Goal: Information Seeking & Learning: Learn about a topic

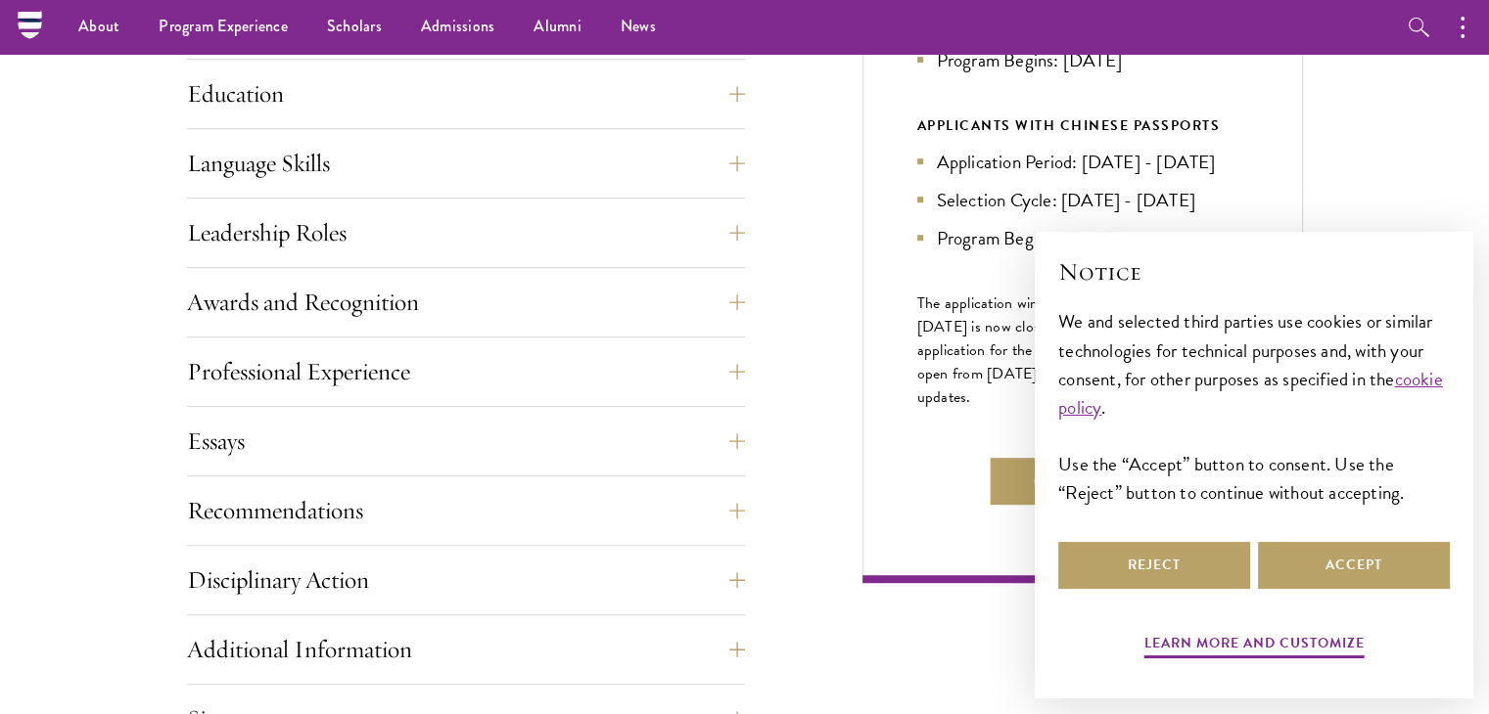
scroll to position [981, 0]
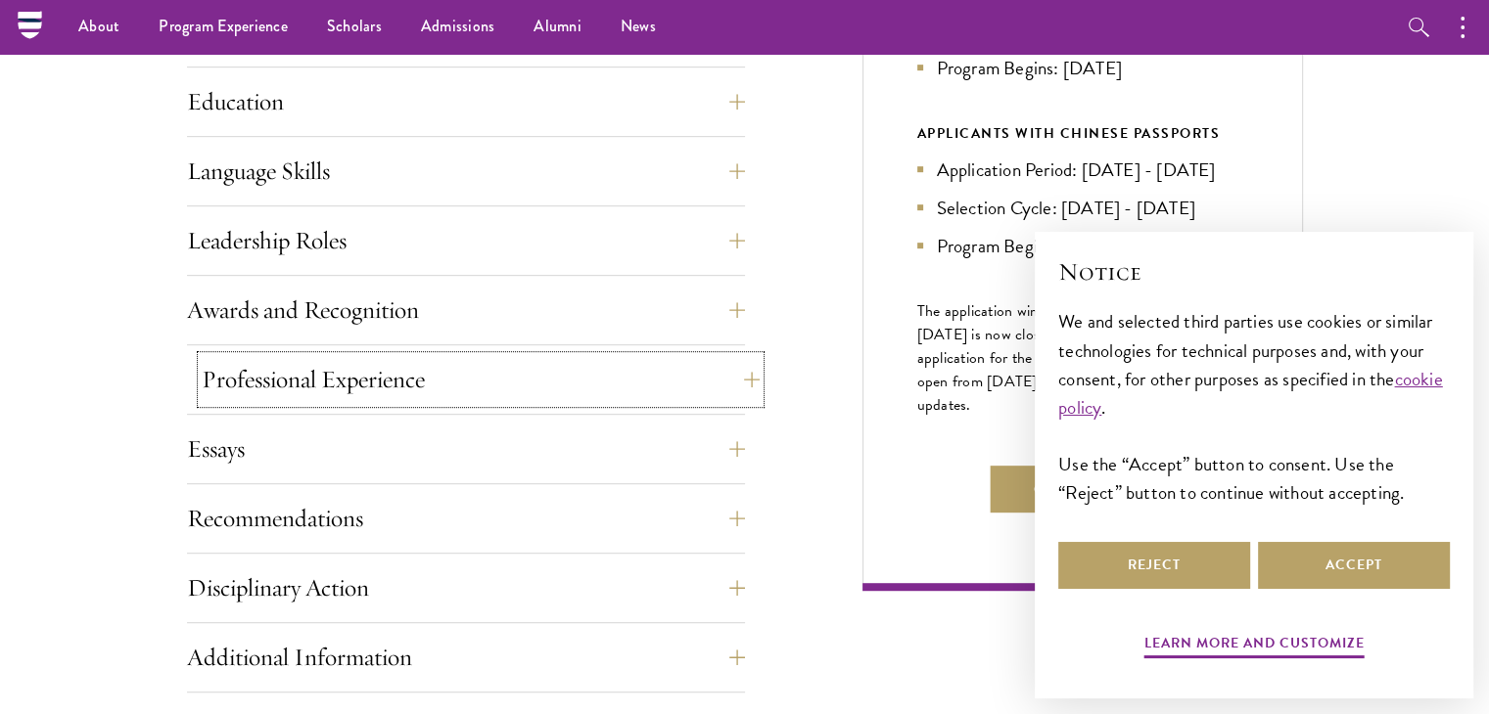
click at [734, 368] on button "Professional Experience" at bounding box center [481, 379] width 558 height 47
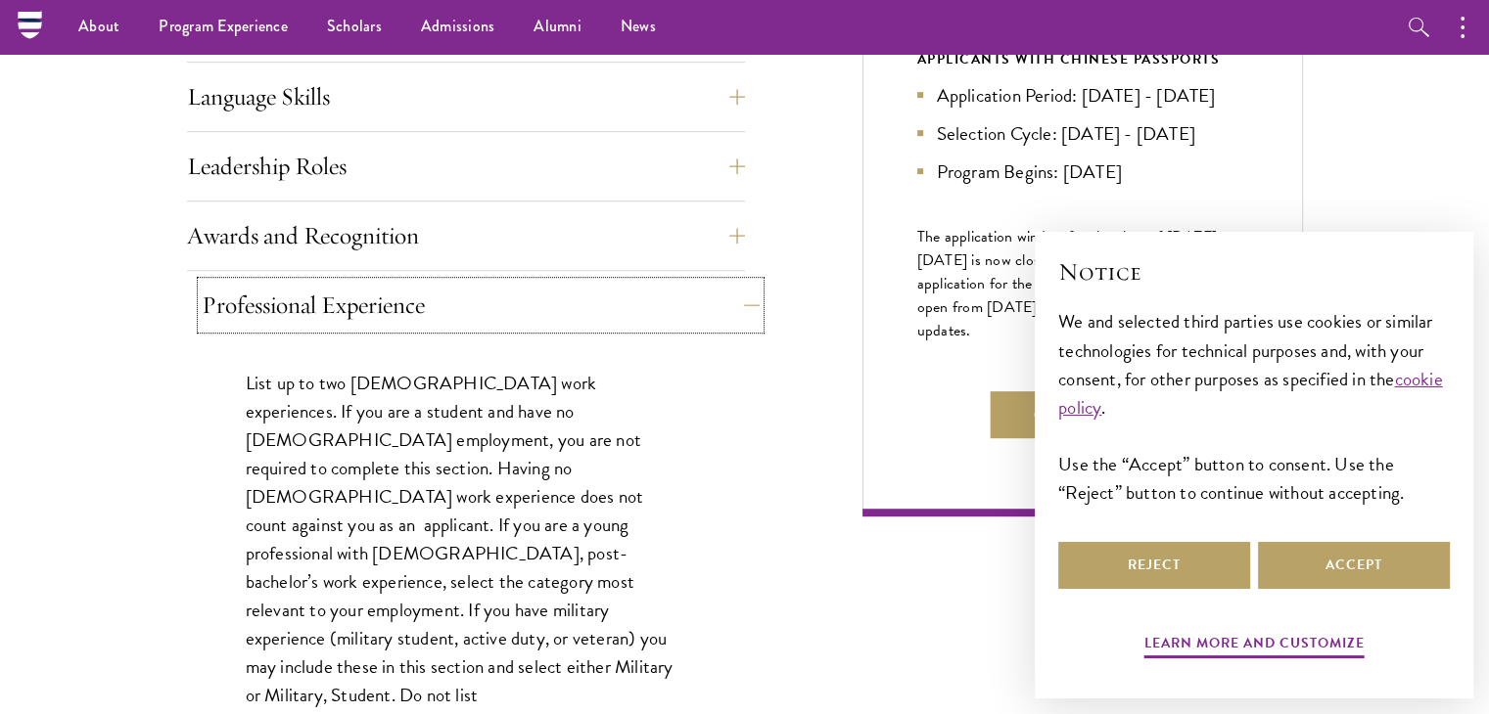
scroll to position [1053, 0]
click at [741, 235] on button "Awards and Recognition" at bounding box center [481, 237] width 558 height 47
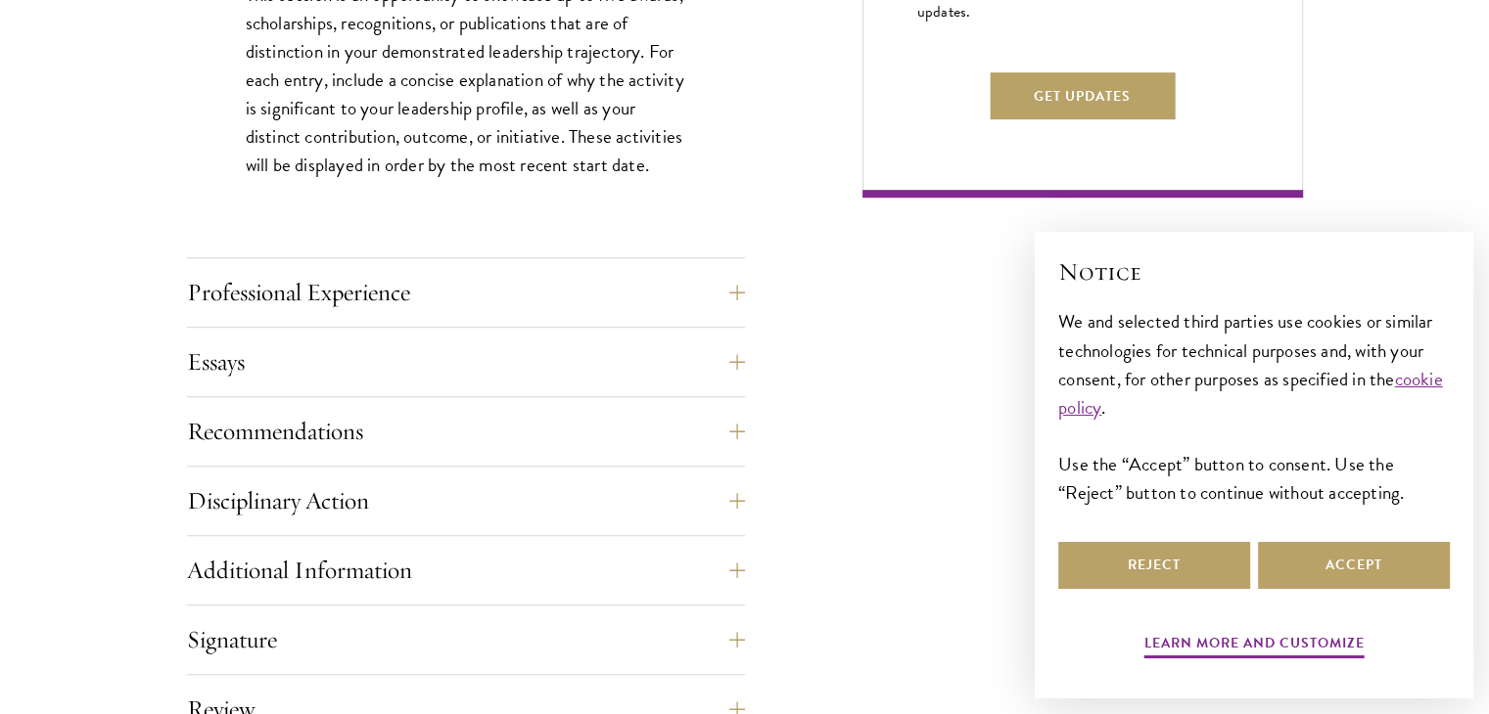
scroll to position [1506, 0]
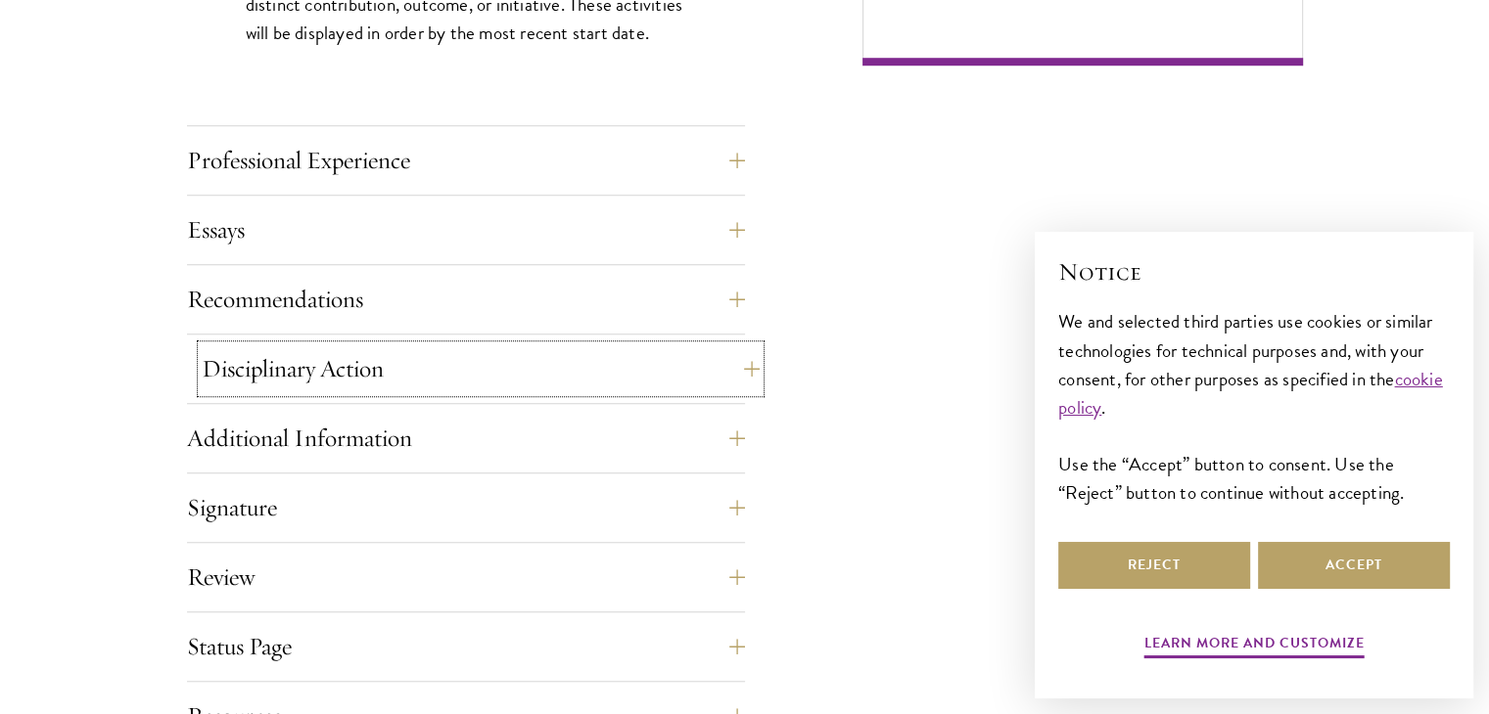
click at [640, 357] on button "Disciplinary Action" at bounding box center [481, 368] width 558 height 47
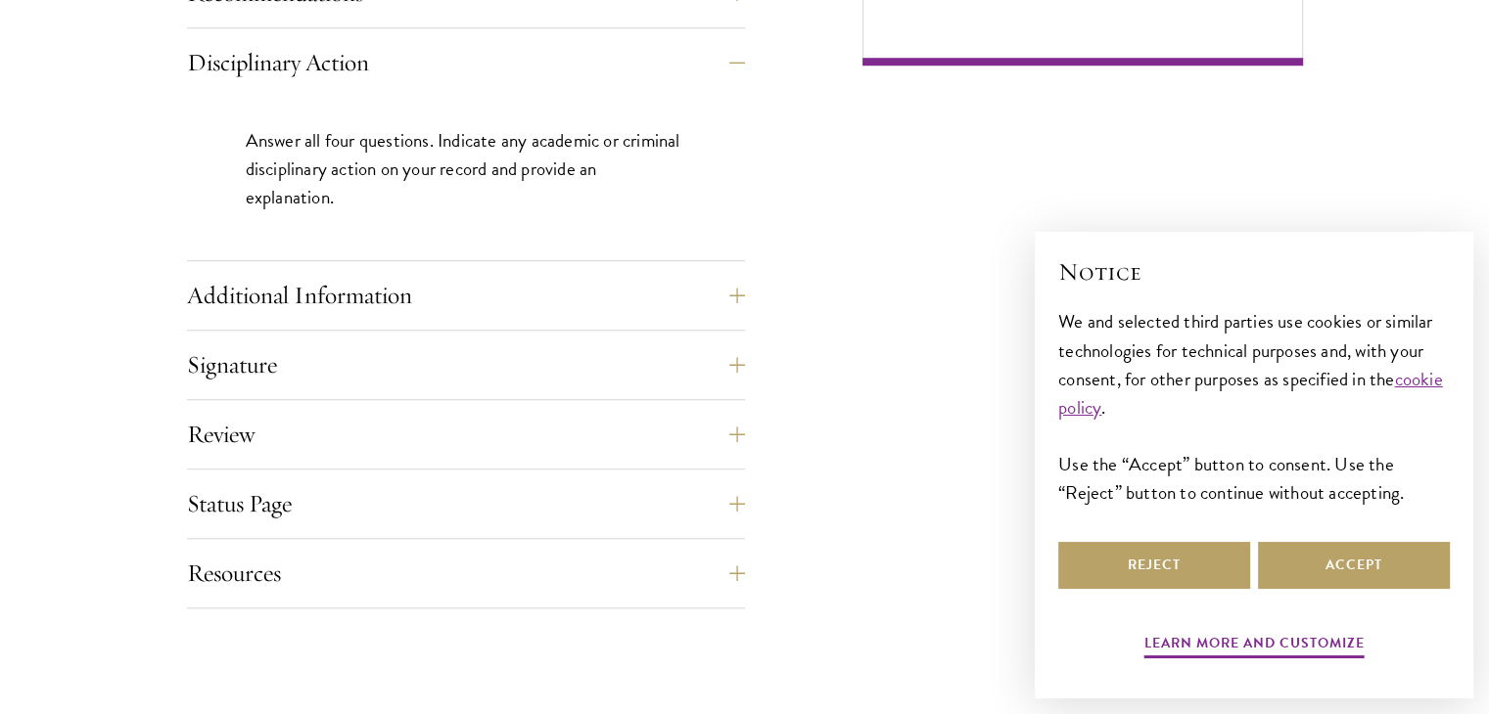
click at [644, 318] on div "Additional Information Interviews: In-person interviews will take place in late…" at bounding box center [466, 301] width 558 height 59
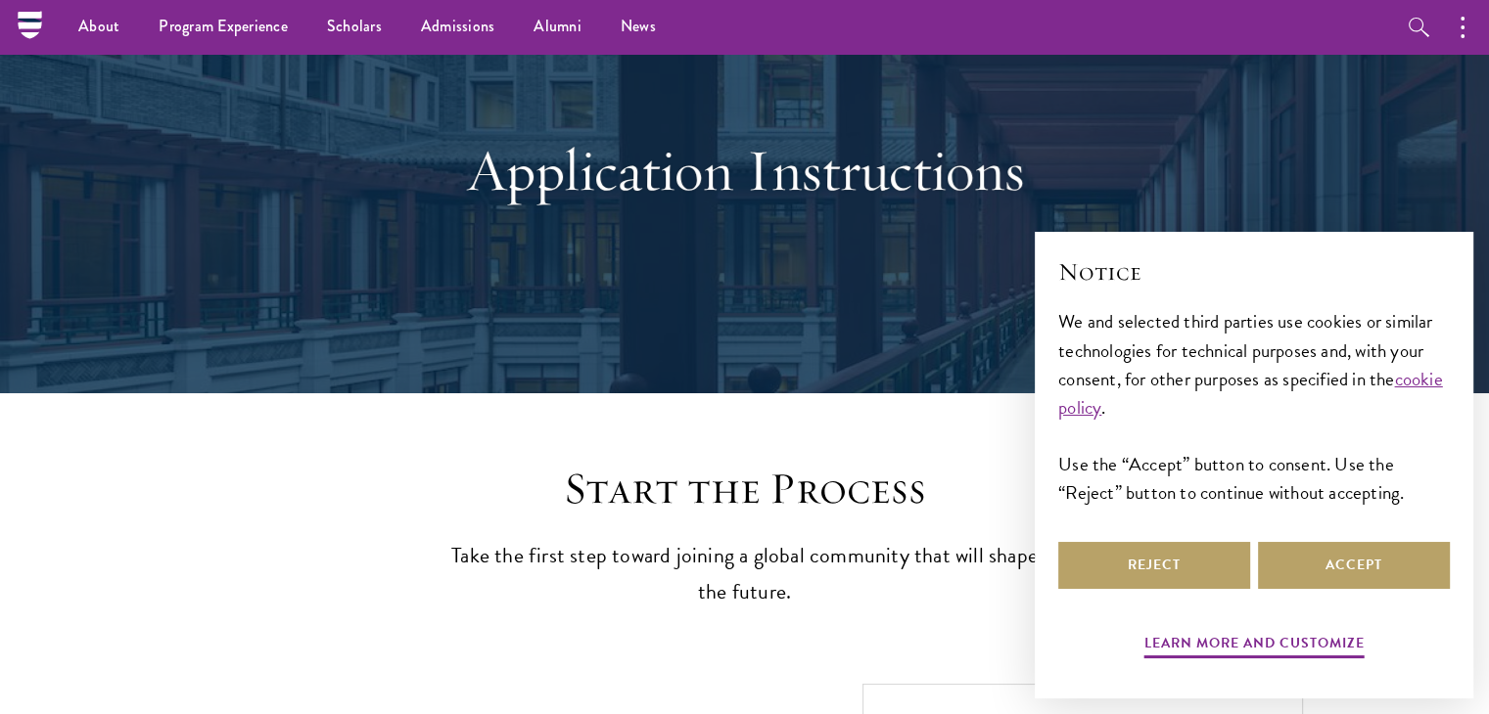
scroll to position [0, 0]
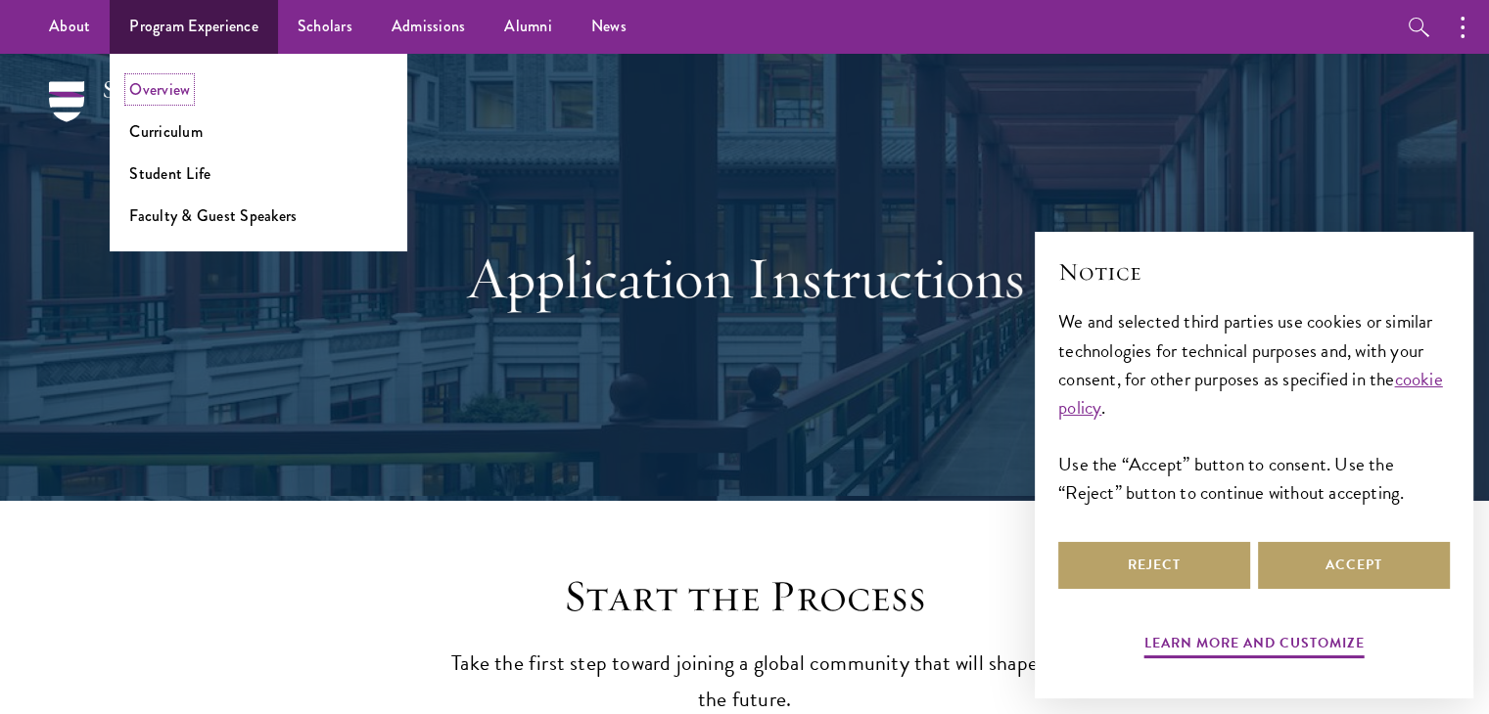
click at [170, 95] on link "Overview" at bounding box center [159, 89] width 61 height 23
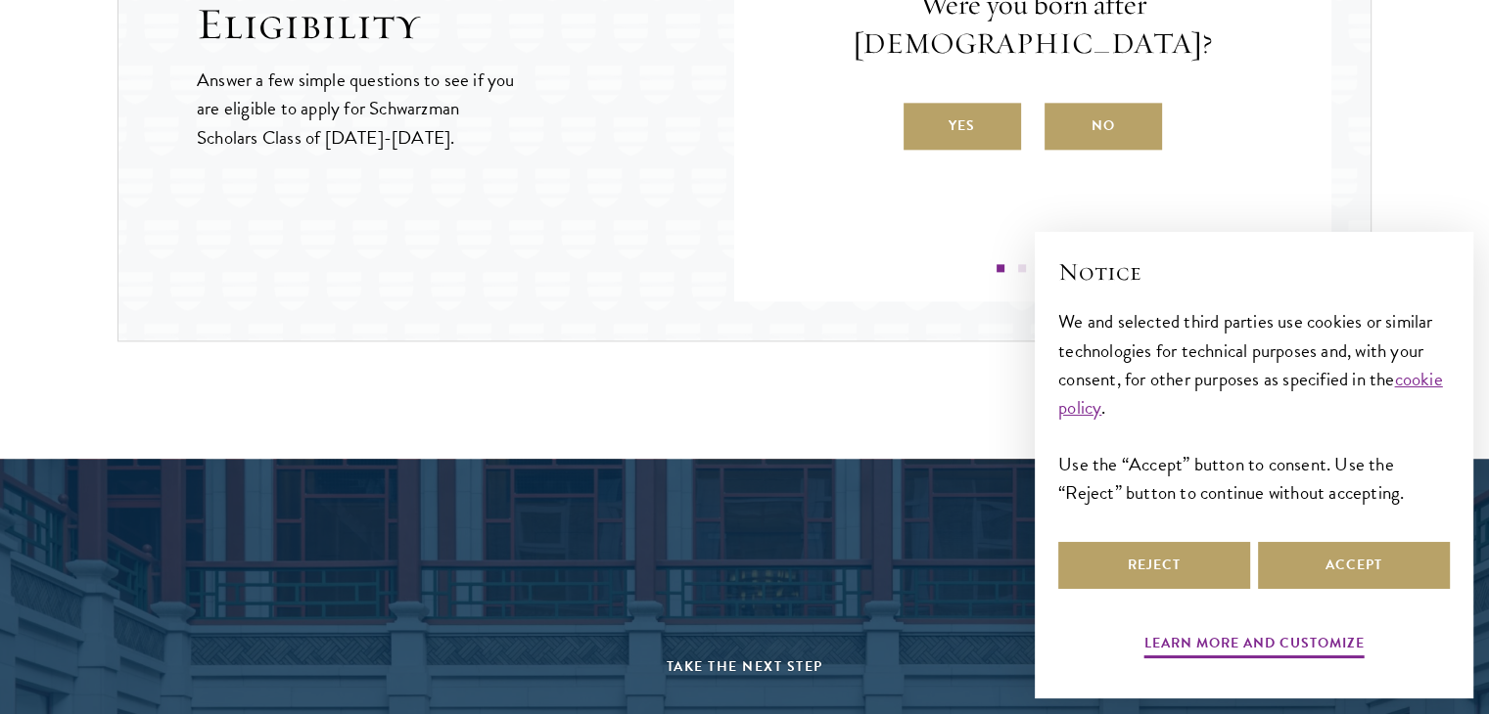
scroll to position [2481, 0]
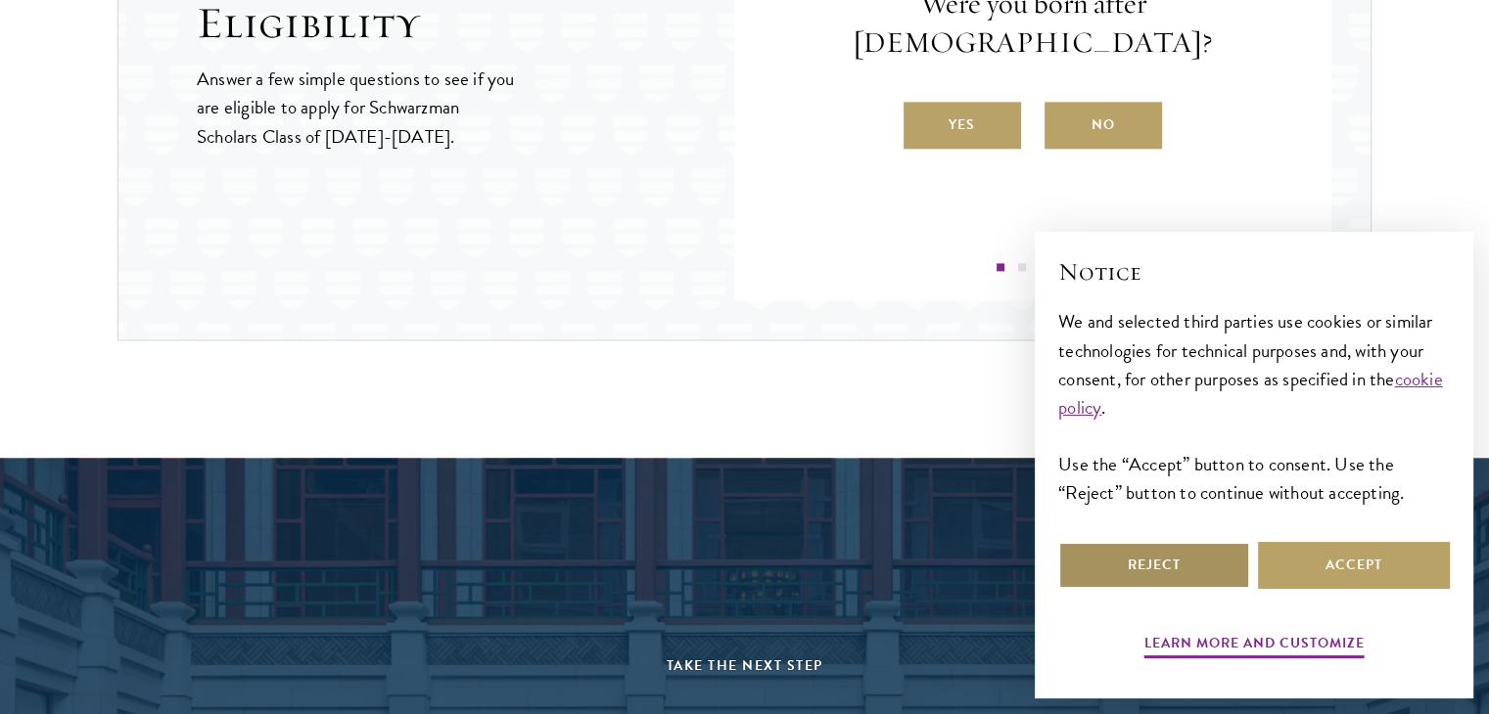
click at [1197, 564] on button "Reject" at bounding box center [1154, 565] width 192 height 47
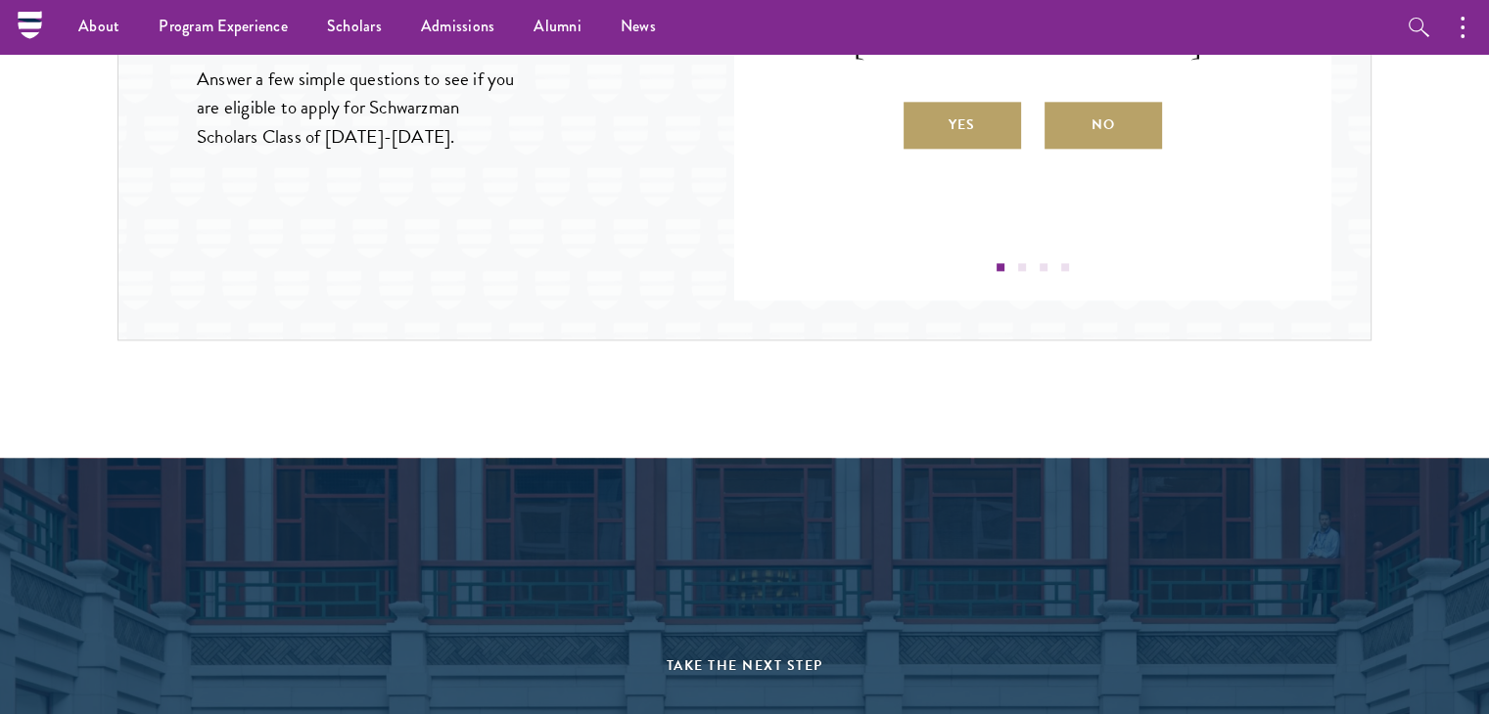
scroll to position [2348, 0]
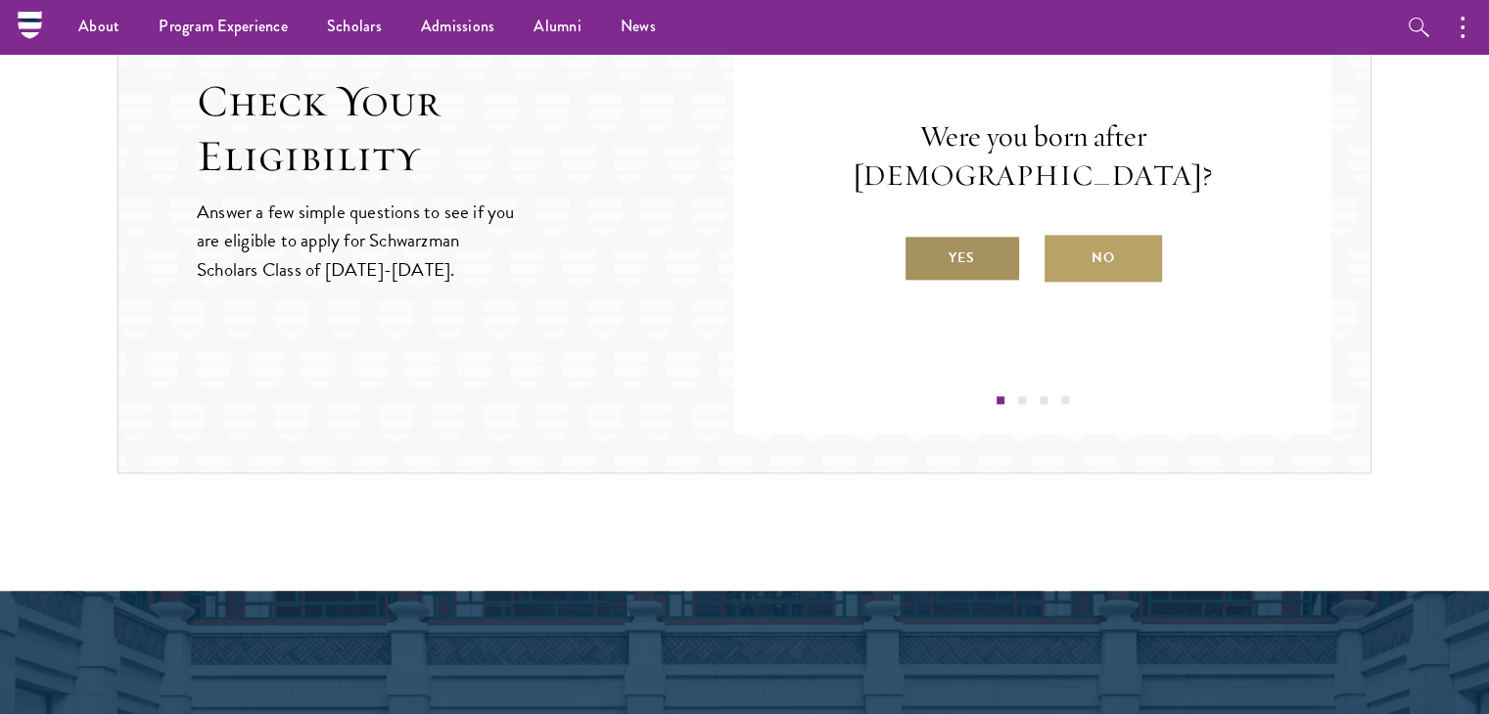
click at [1012, 241] on label "Yes" at bounding box center [961, 258] width 117 height 47
click at [921, 241] on input "Yes" at bounding box center [912, 246] width 18 height 18
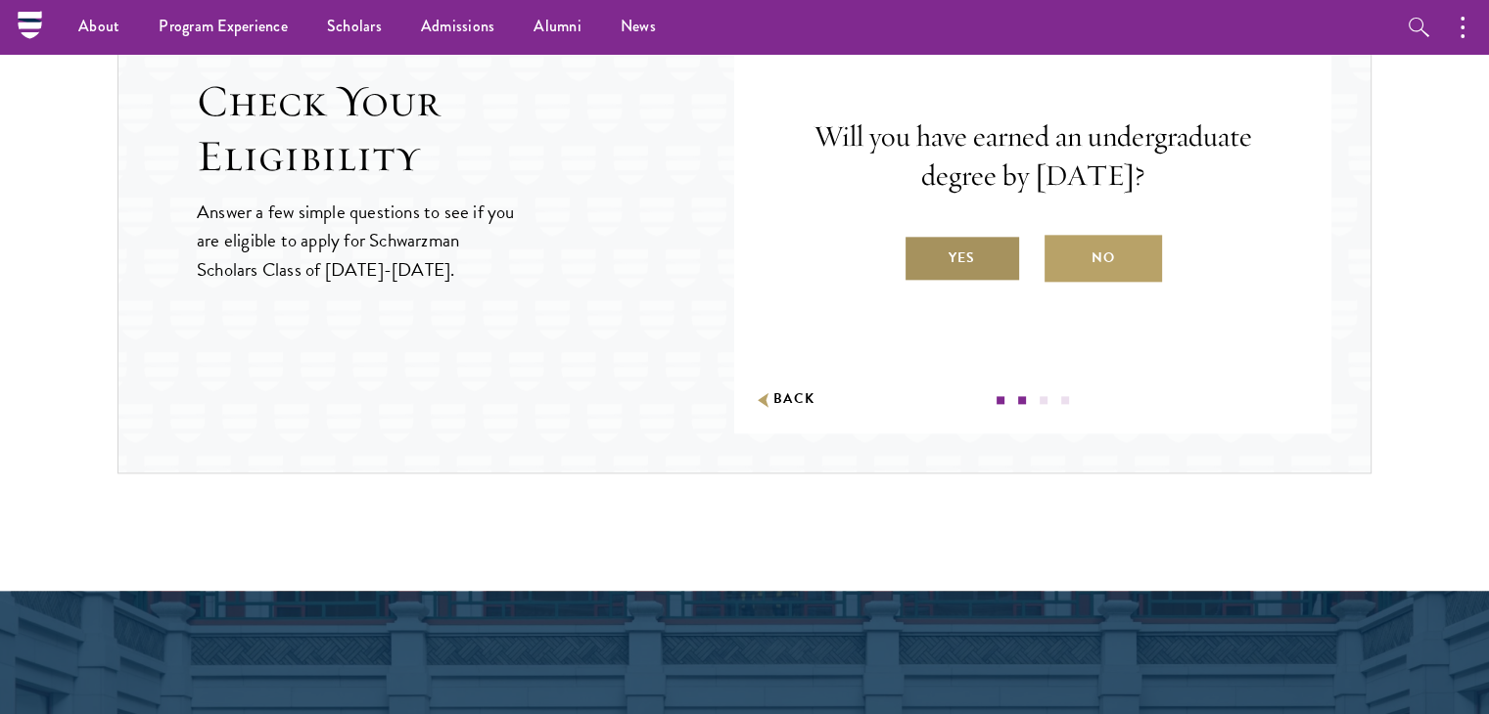
click at [1005, 248] on label "Yes" at bounding box center [961, 258] width 117 height 47
click at [921, 248] on input "Yes" at bounding box center [912, 246] width 18 height 18
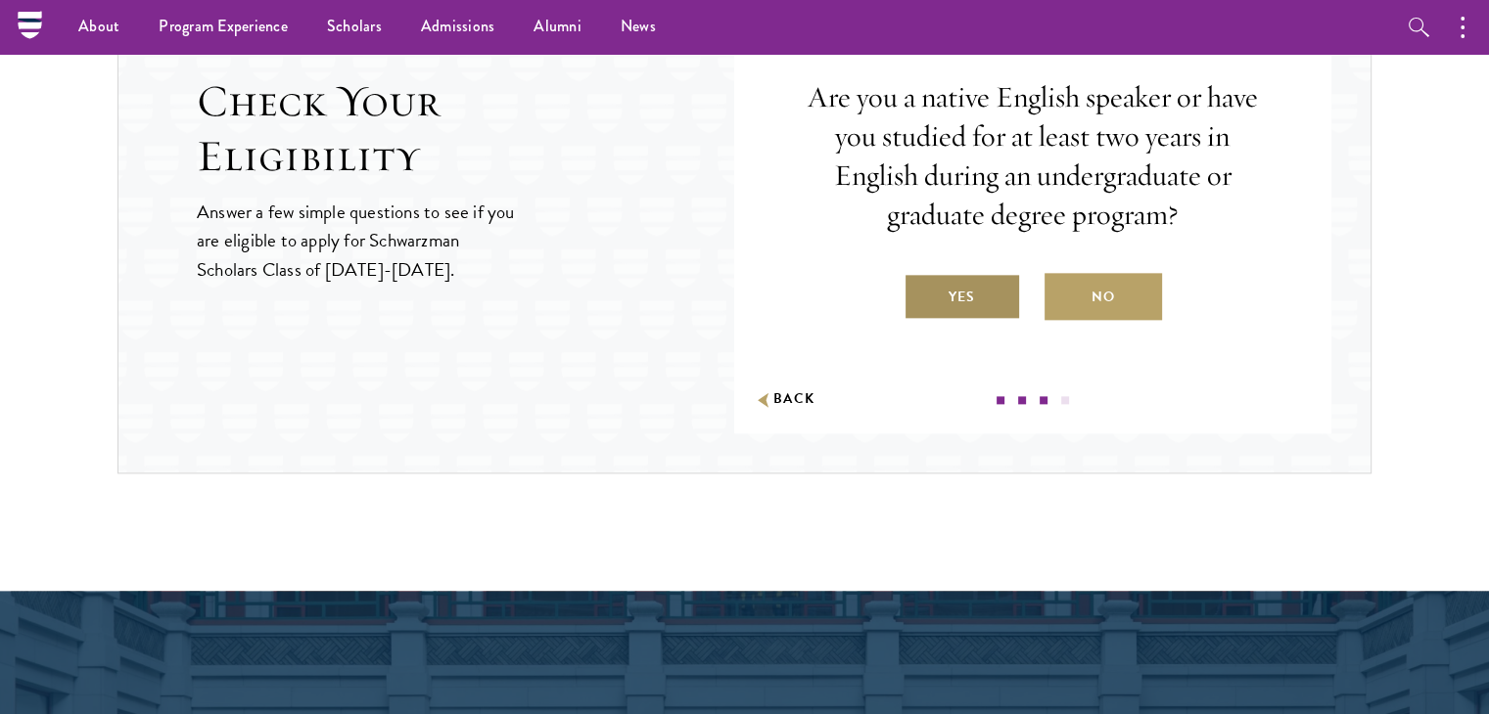
click at [988, 300] on label "Yes" at bounding box center [961, 296] width 117 height 47
click at [921, 294] on input "Yes" at bounding box center [912, 285] width 18 height 18
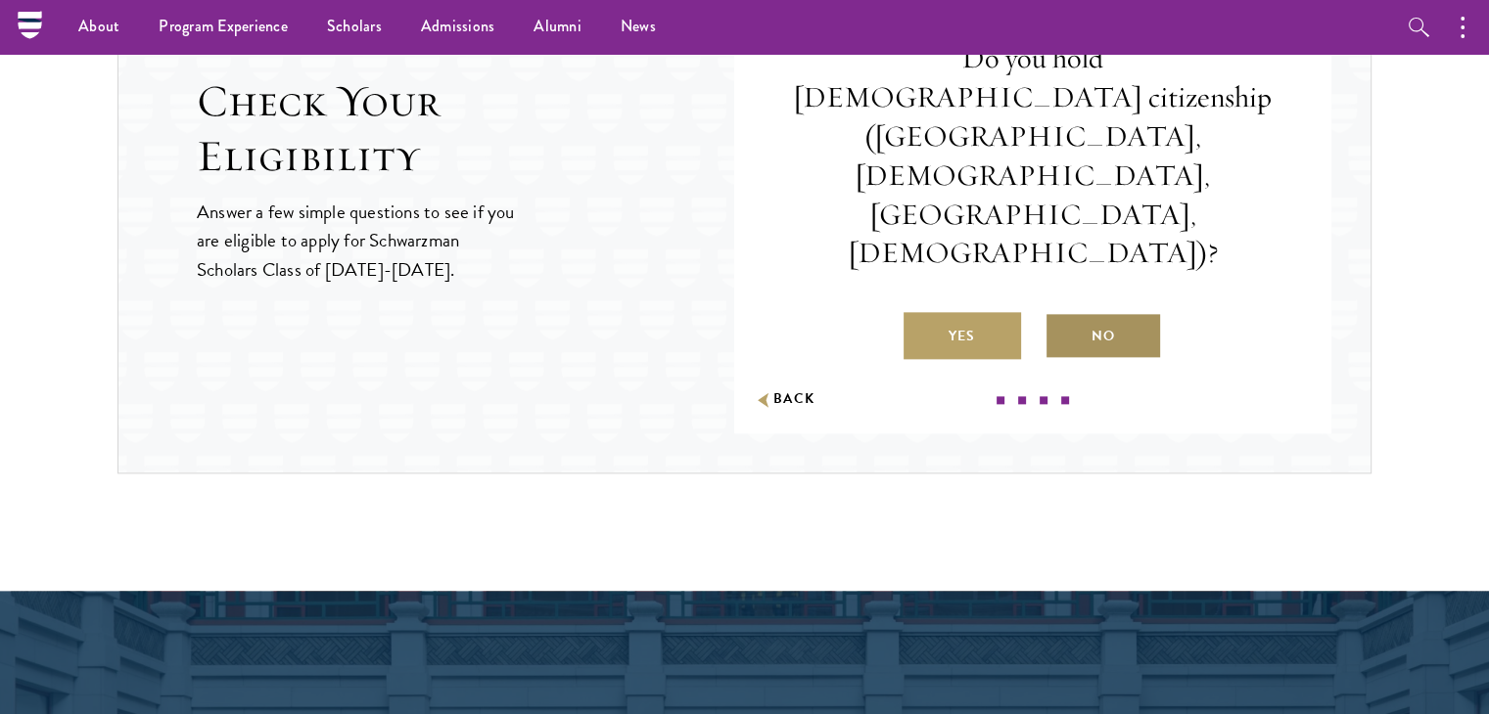
click at [1091, 312] on label "No" at bounding box center [1102, 335] width 117 height 47
click at [1062, 315] on input "No" at bounding box center [1053, 324] width 18 height 18
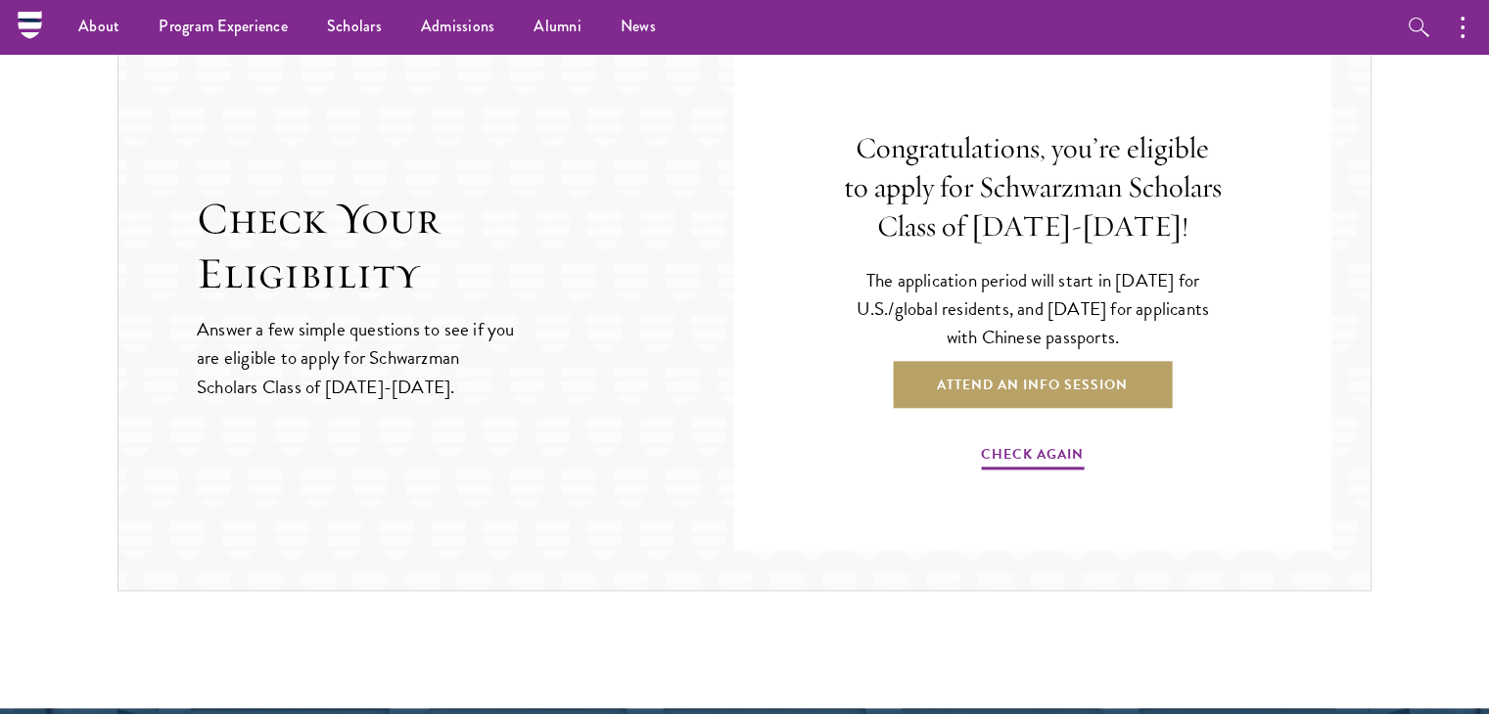
scroll to position [2211, 0]
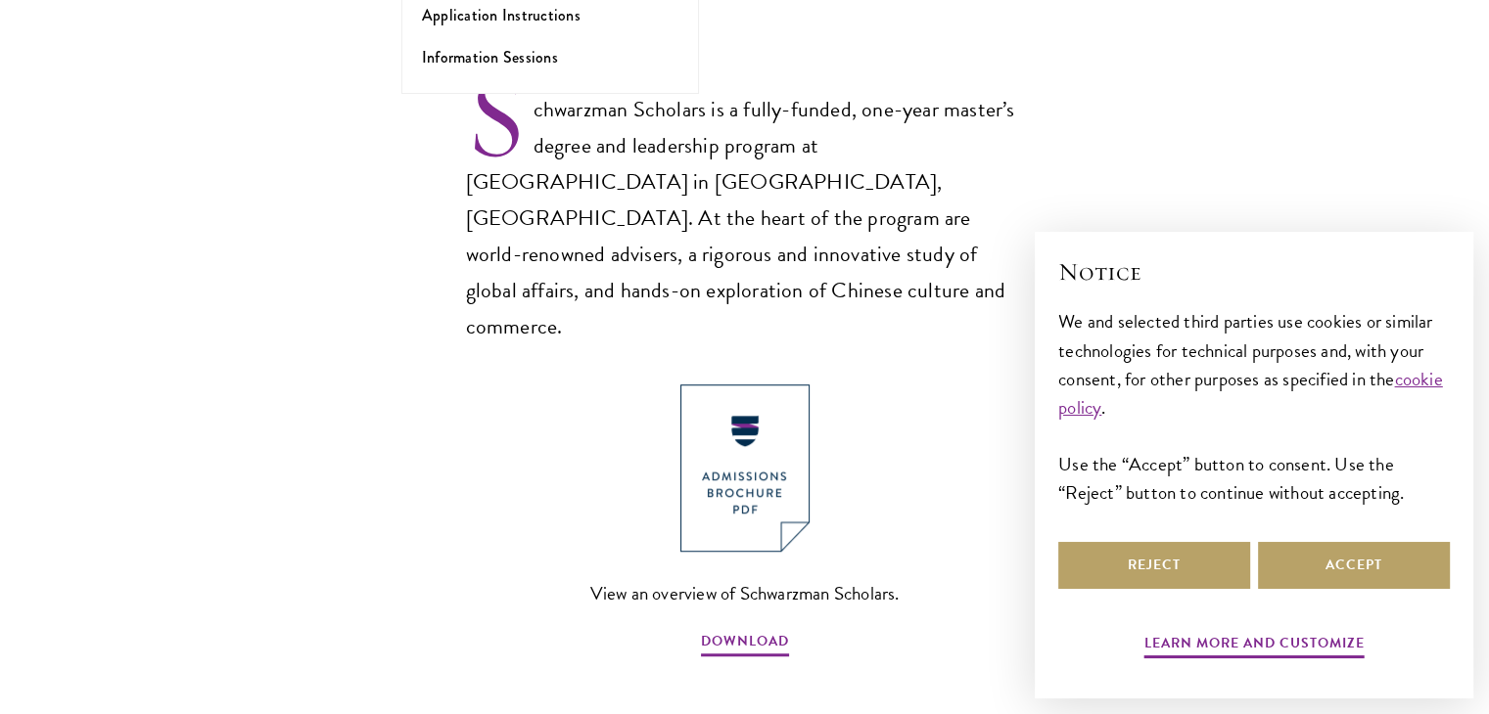
scroll to position [1280, 0]
click at [762, 445] on img at bounding box center [744, 467] width 129 height 167
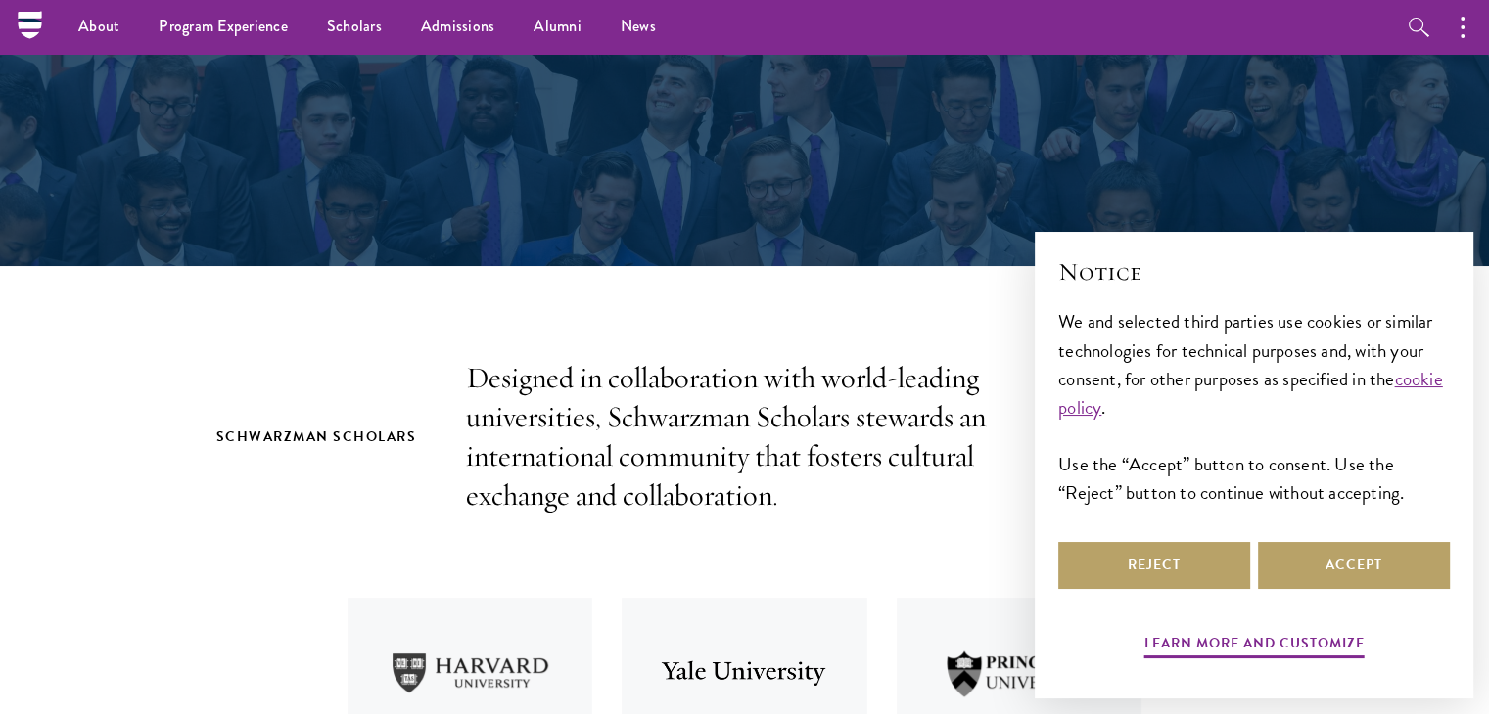
scroll to position [308, 0]
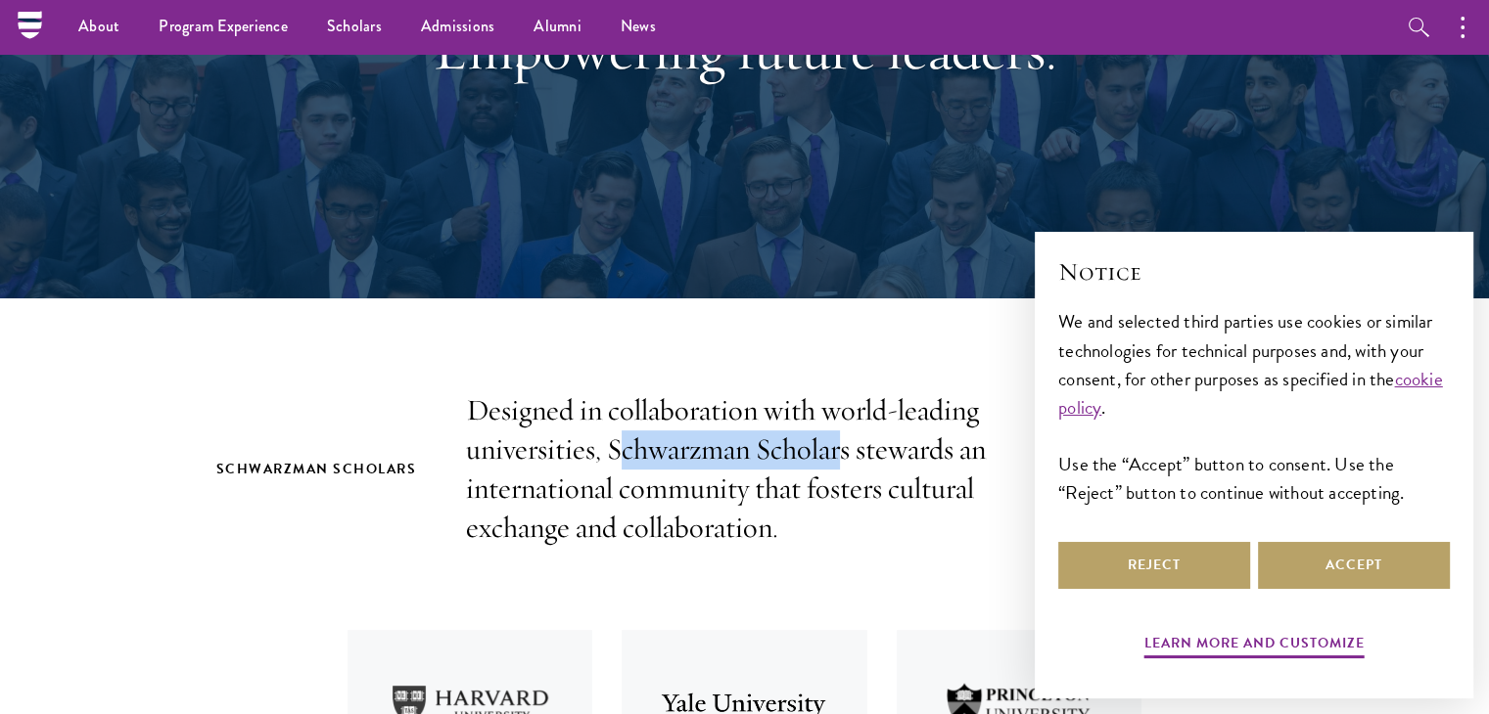
drag, startPoint x: 615, startPoint y: 451, endPoint x: 837, endPoint y: 452, distance: 222.2
click at [837, 452] on p "Designed in collaboration with world-leading universities, Schwarzman Scholars …" at bounding box center [745, 469] width 558 height 157
drag, startPoint x: 607, startPoint y: 450, endPoint x: 851, endPoint y: 458, distance: 243.8
click at [851, 458] on p "Designed in collaboration with world-leading universities, Schwarzman Scholars …" at bounding box center [745, 469] width 558 height 157
click at [809, 454] on p "Designed in collaboration with world-leading universities, Schwarzman Scholars …" at bounding box center [745, 469] width 558 height 157
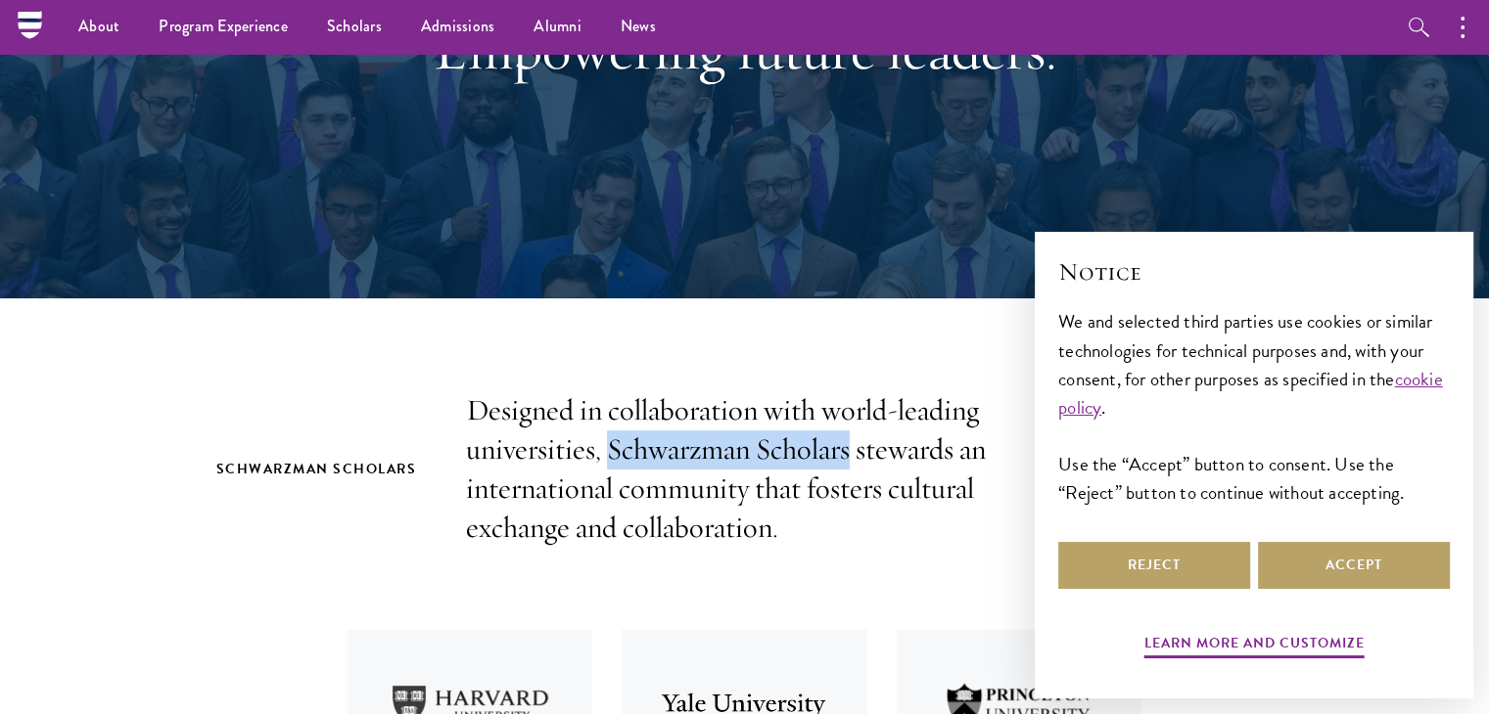
drag, startPoint x: 606, startPoint y: 445, endPoint x: 846, endPoint y: 451, distance: 239.9
click at [846, 451] on p "Designed in collaboration with world-leading universities, Schwarzman Scholars …" at bounding box center [745, 469] width 558 height 157
click at [1162, 569] on button "Reject" at bounding box center [1154, 565] width 192 height 47
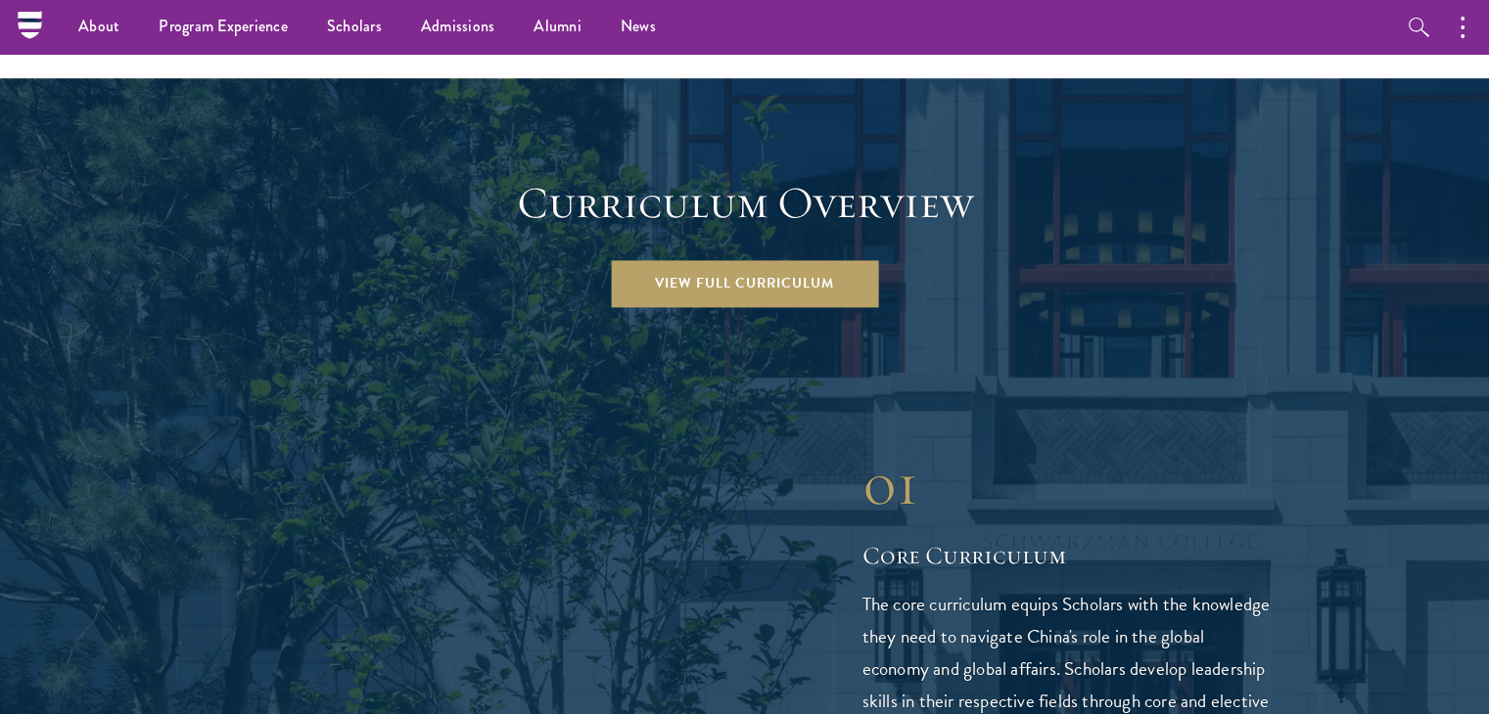
scroll to position [2641, 0]
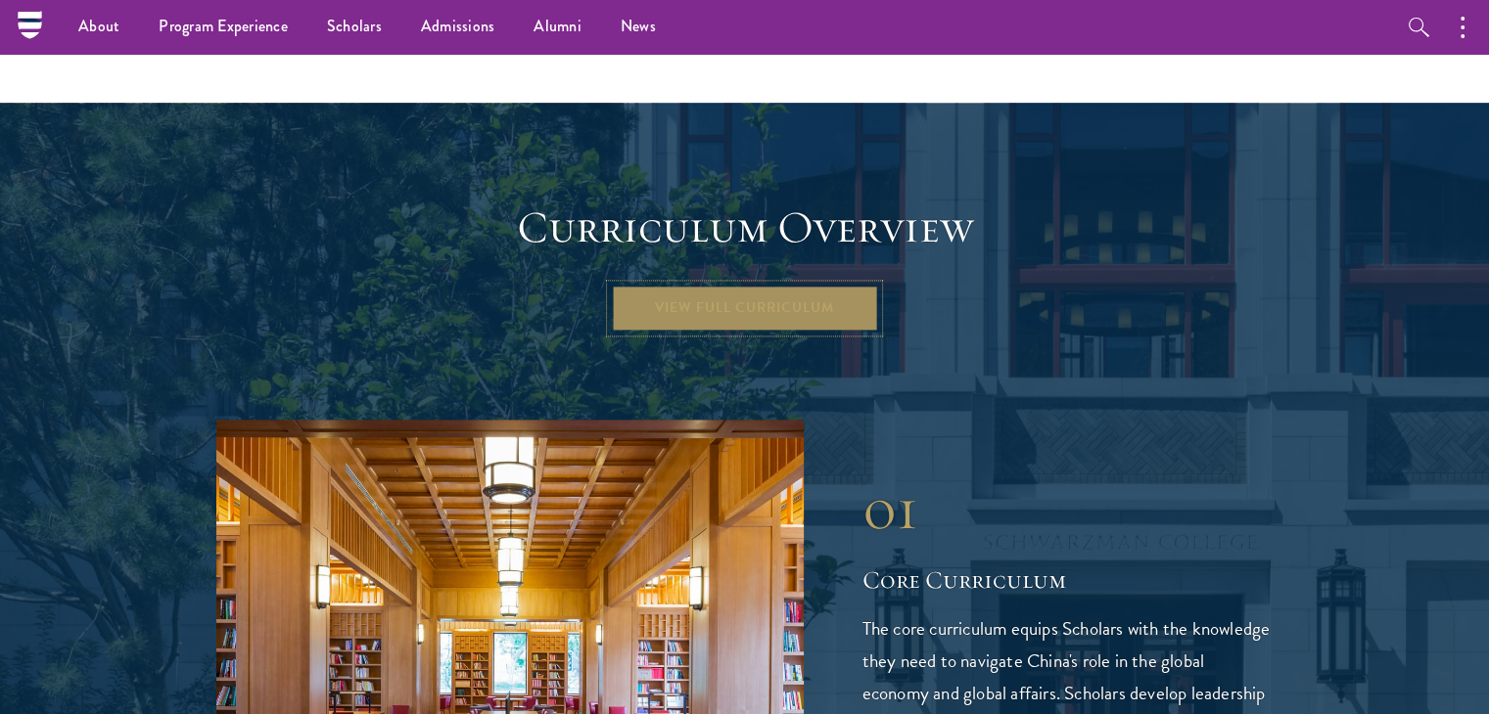
click at [713, 285] on link "View Full Curriculum" at bounding box center [744, 308] width 267 height 47
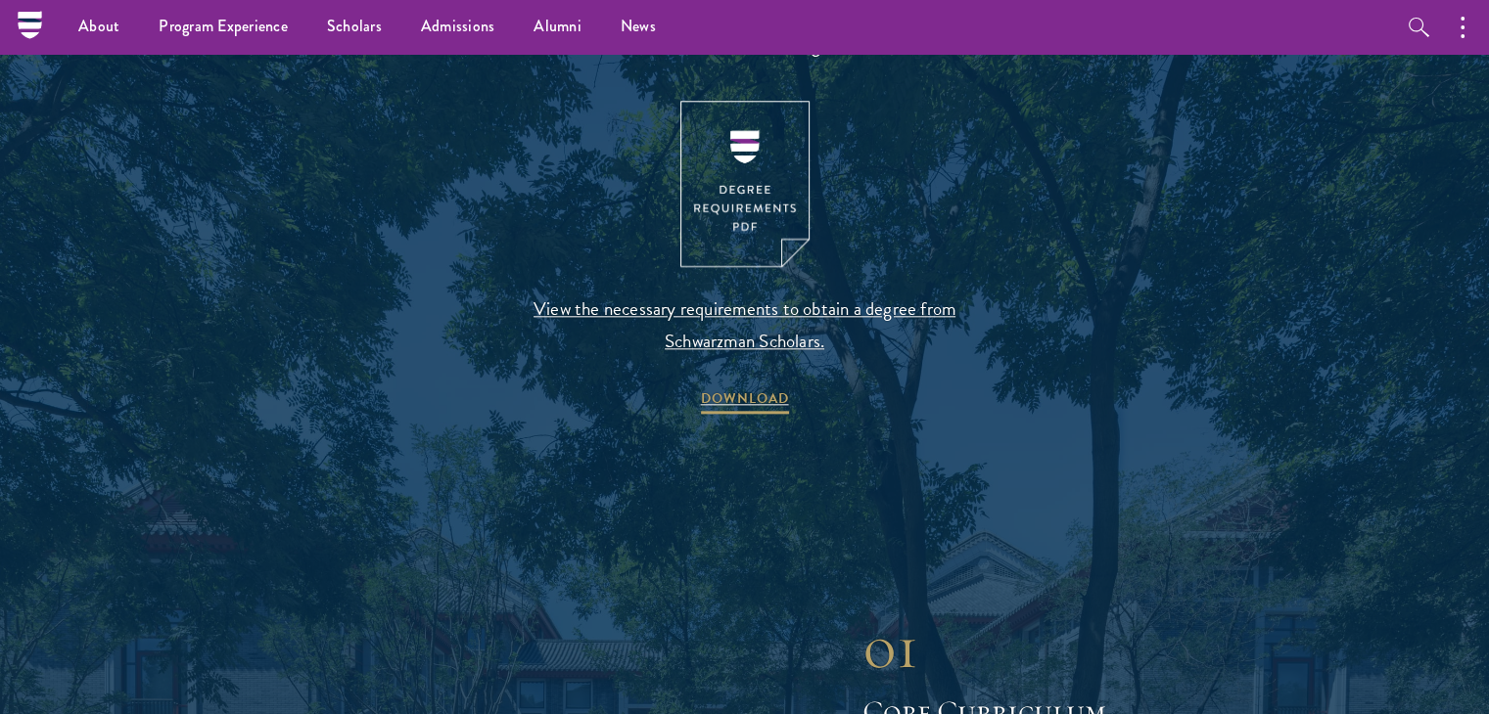
scroll to position [2087, 0]
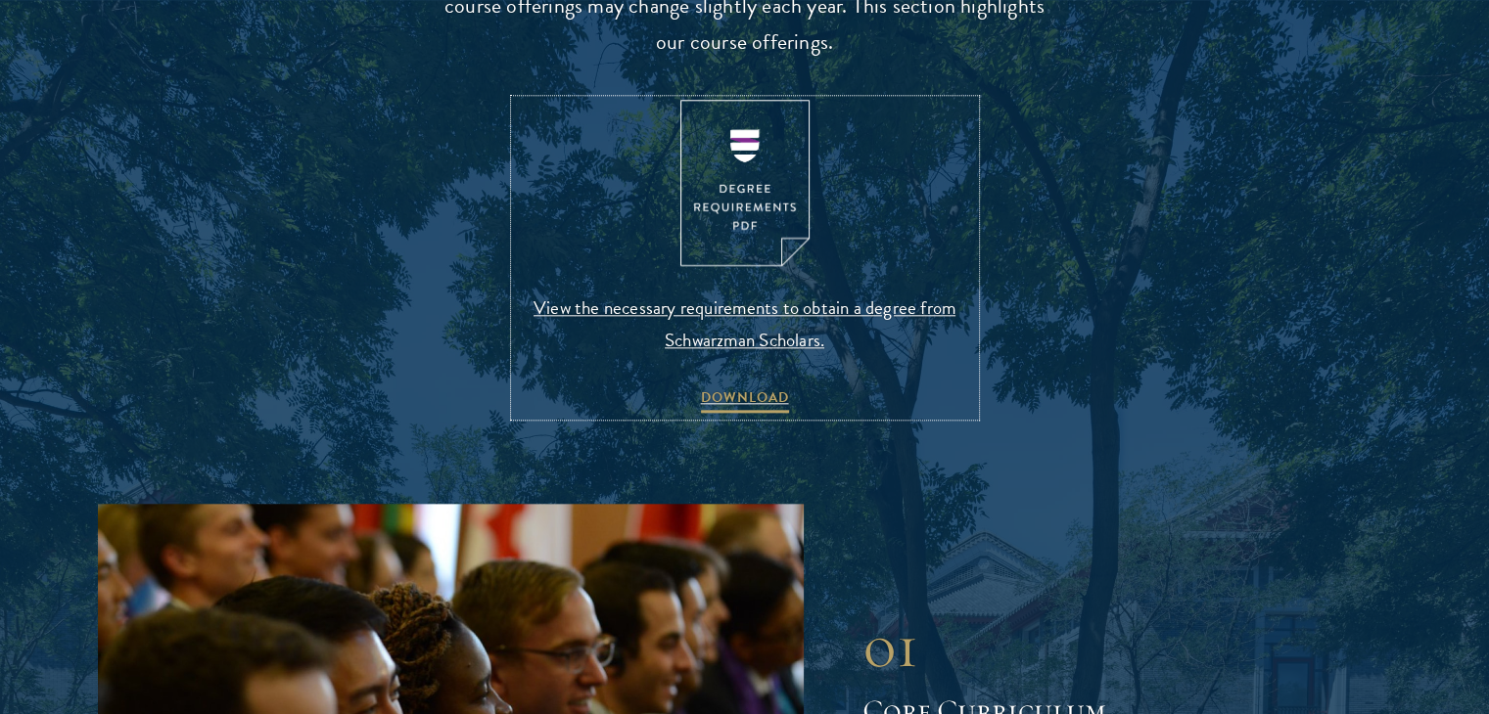
click at [735, 206] on img at bounding box center [744, 183] width 129 height 167
click at [751, 394] on span "DOWNLOAD" at bounding box center [745, 401] width 88 height 30
click at [811, 311] on span "View the necessary requirements to obtain a degree from Schwarzman Scholars." at bounding box center [745, 324] width 460 height 65
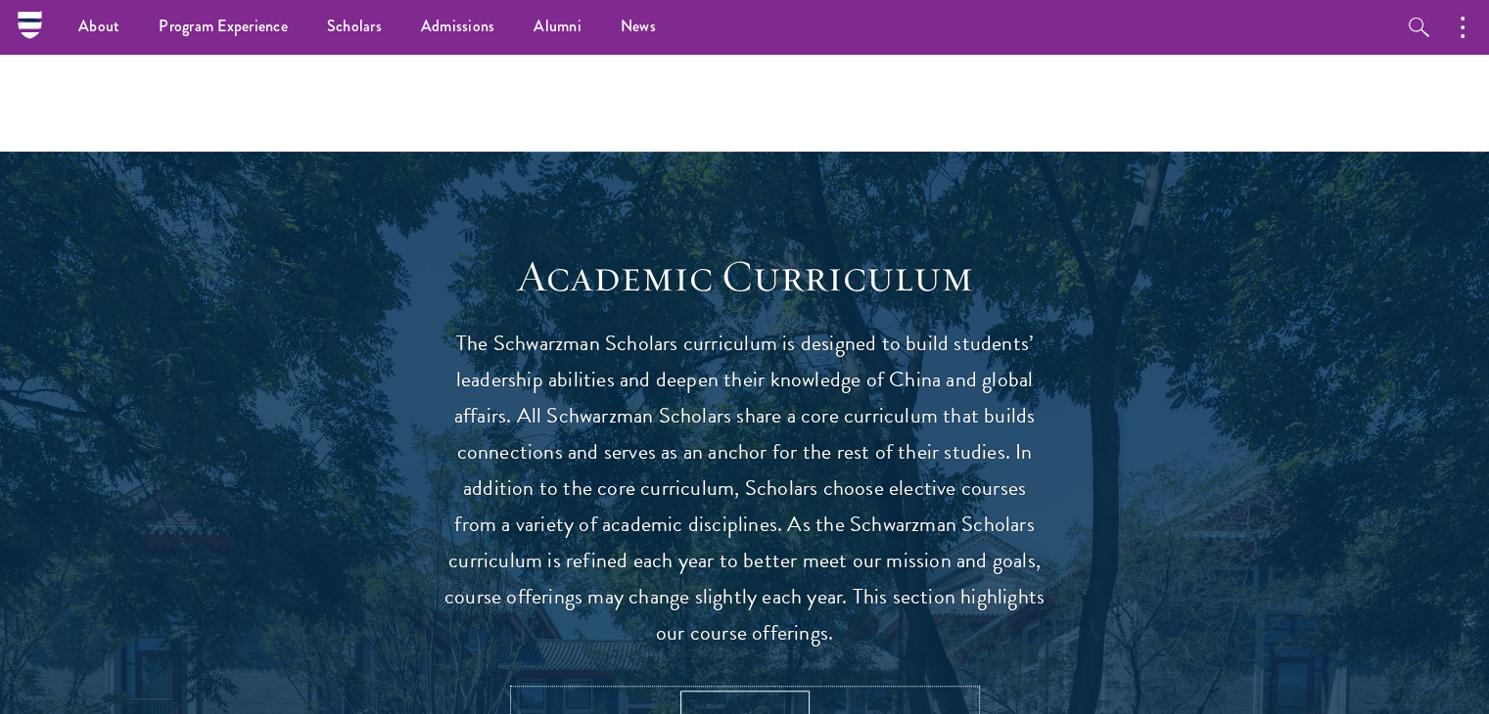
scroll to position [1366, 0]
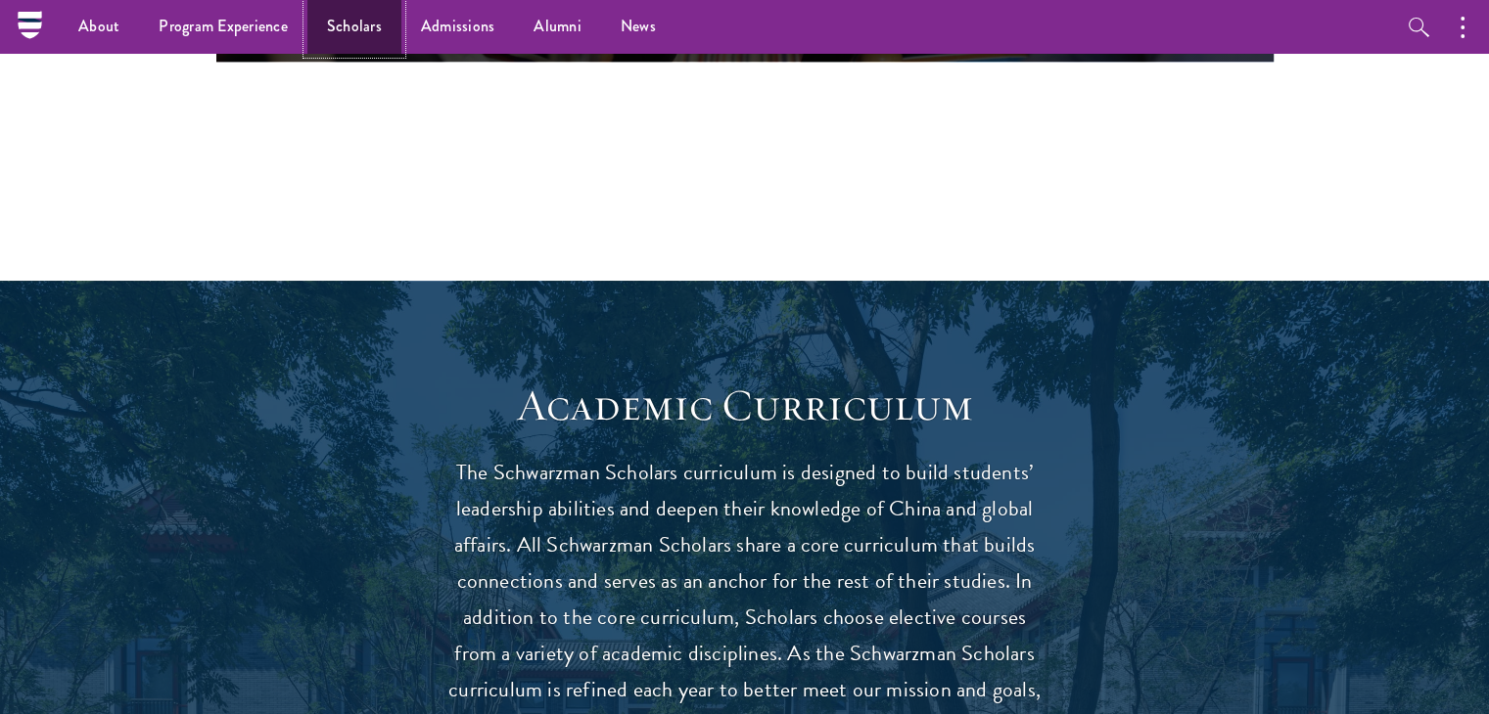
click at [366, 22] on link "Scholars" at bounding box center [354, 27] width 94 height 54
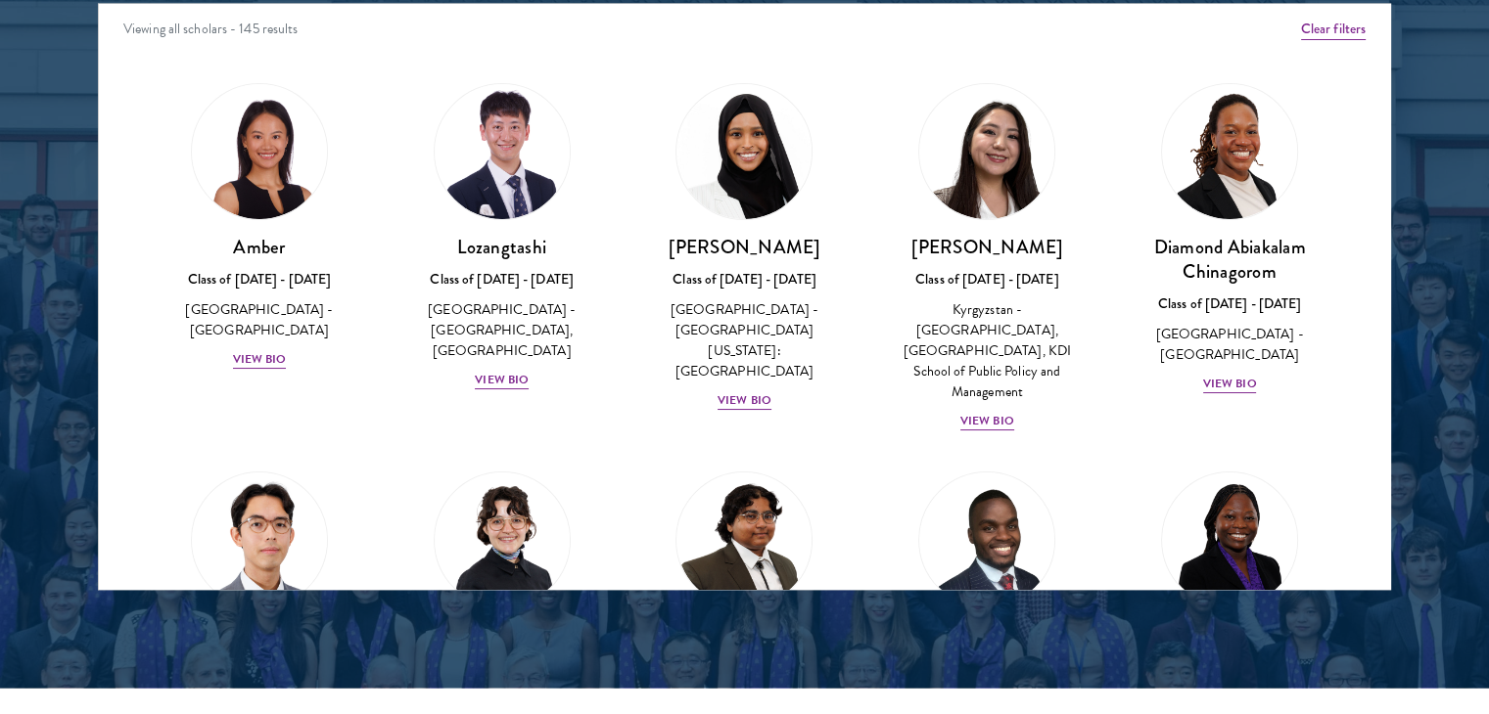
scroll to position [2600, 0]
